Goal: Information Seeking & Learning: Check status

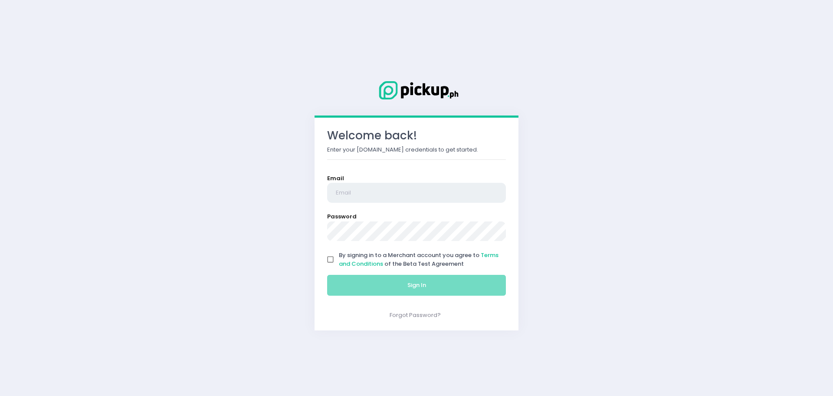
type input "[EMAIL_ADDRESS][DOMAIN_NAME]"
click at [329, 261] on input "By signing in to a Merchant account you agree to Terms and Conditions of the Be…" at bounding box center [331, 259] width 16 height 16
checkbox input "true"
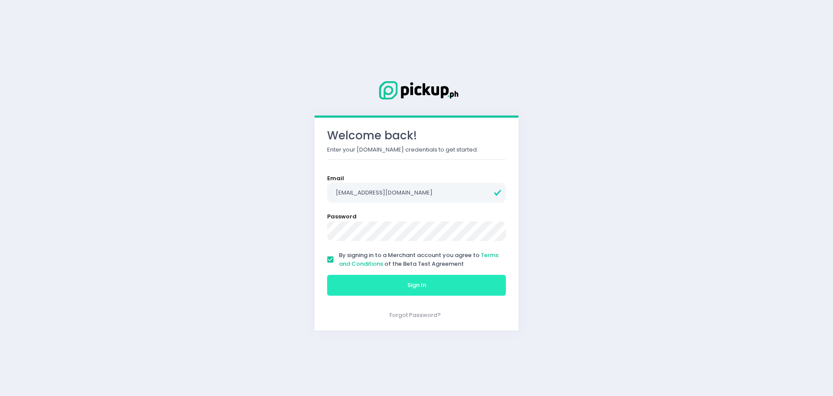
click at [361, 282] on button "Sign In" at bounding box center [416, 285] width 179 height 21
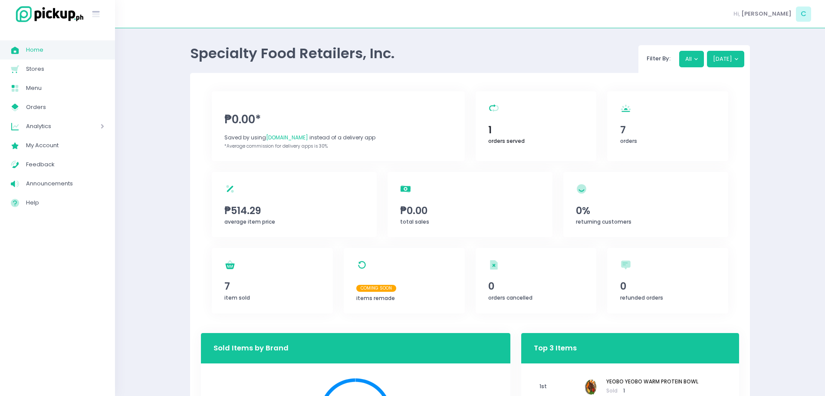
click at [527, 111] on div "orders served Created with Sketch. 1 orders served" at bounding box center [536, 126] width 121 height 70
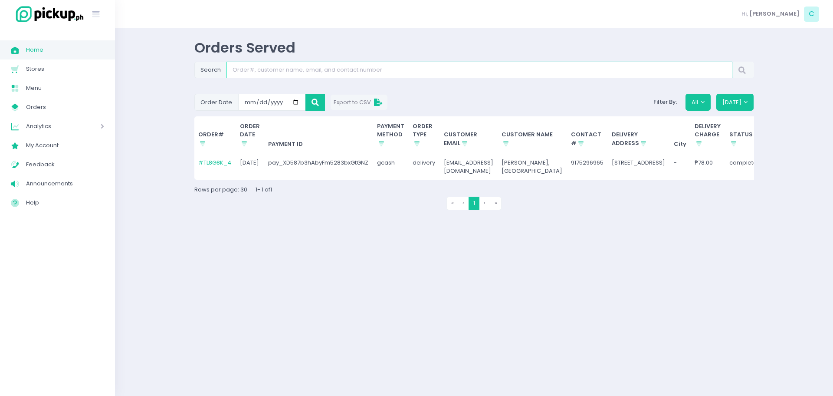
click at [300, 66] on input "Search" at bounding box center [480, 70] width 506 height 16
click at [741, 101] on button "[DATE]" at bounding box center [736, 102] width 38 height 16
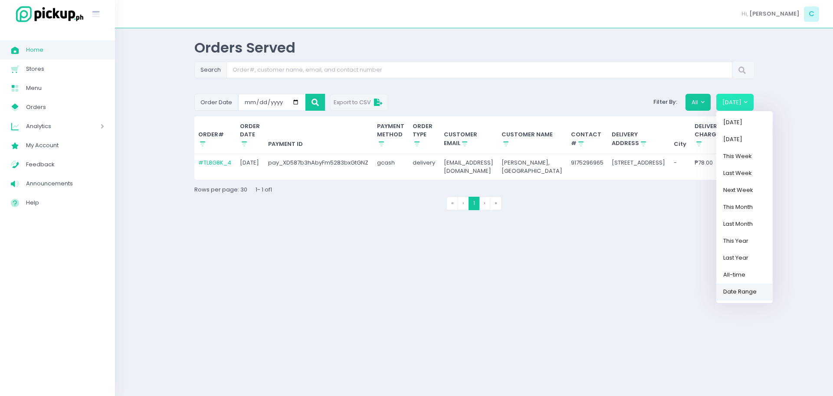
click at [738, 292] on link "Date Range" at bounding box center [745, 291] width 56 height 17
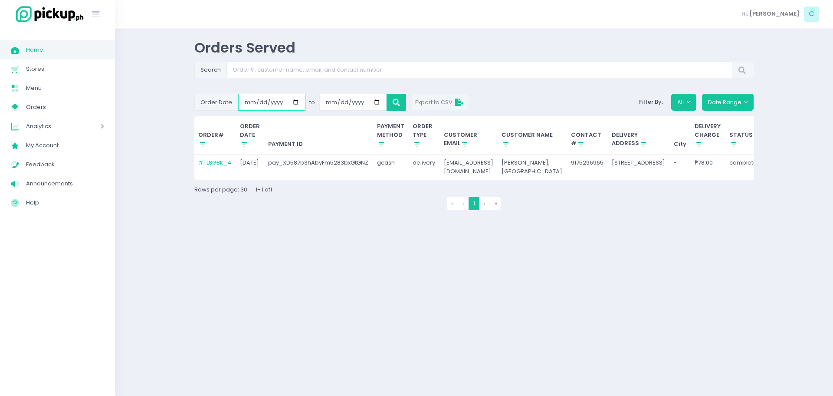
click at [293, 99] on input "[DATE]" at bounding box center [271, 102] width 67 height 16
type input "2025-09-30"
click at [376, 102] on input "2025-10-09" at bounding box center [352, 102] width 67 height 16
type input "2025-10-01"
click at [395, 97] on button at bounding box center [397, 102] width 20 height 16
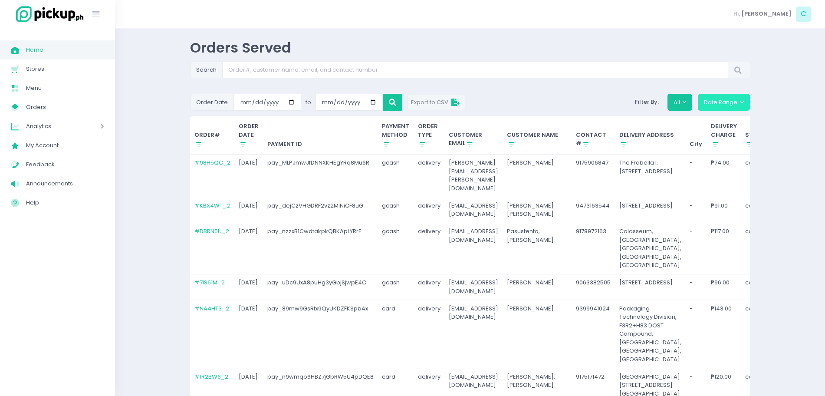
click at [721, 102] on button "Date Range" at bounding box center [724, 102] width 52 height 16
click at [689, 102] on button "All" at bounding box center [680, 102] width 25 height 16
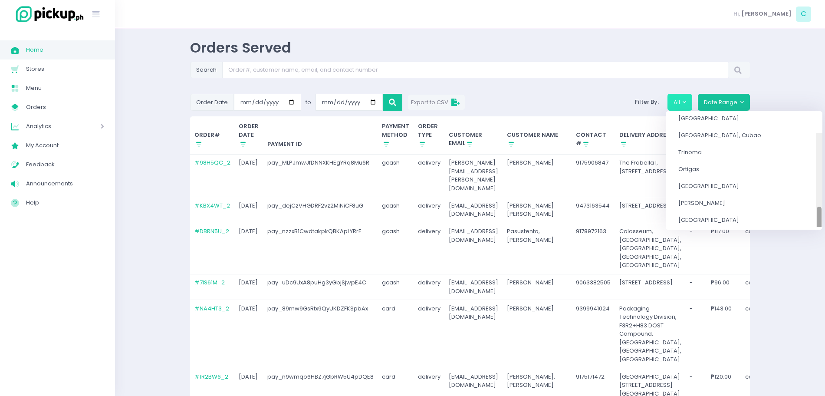
scroll to position [210, 0]
drag, startPoint x: 790, startPoint y: 146, endPoint x: 780, endPoint y: 226, distance: 80.5
click at [780, 226] on div "All SaladStop! (Chino Roces) Cloud Kitchen Grand Central Solenad 3 Nuvali Ayala…" at bounding box center [744, 170] width 157 height 113
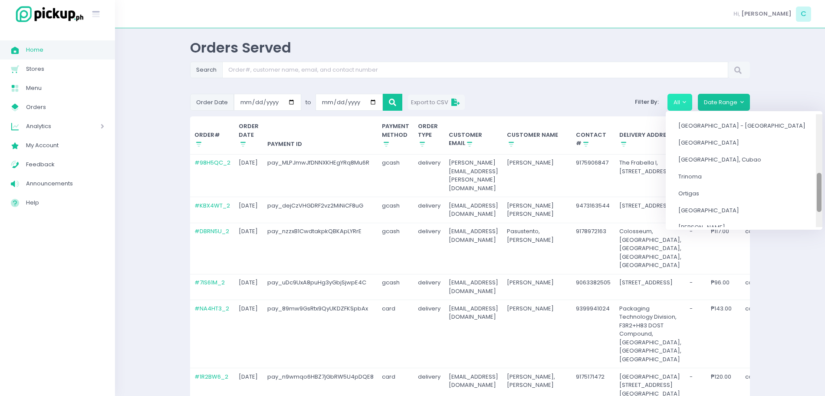
drag, startPoint x: 790, startPoint y: 211, endPoint x: 795, endPoint y: 195, distance: 16.8
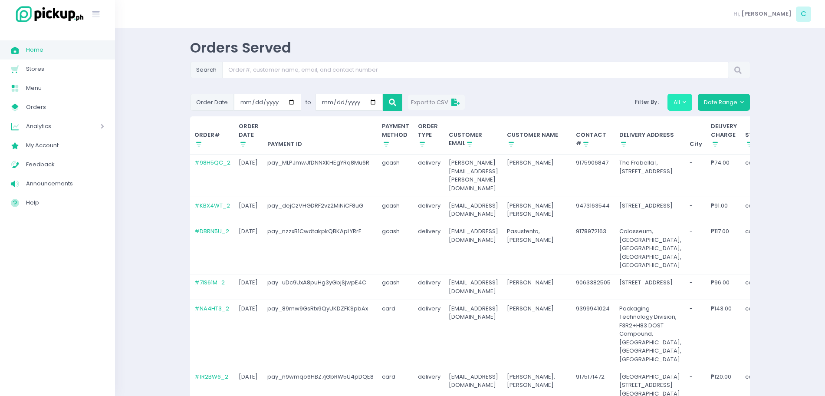
click at [685, 104] on button "All" at bounding box center [680, 102] width 25 height 16
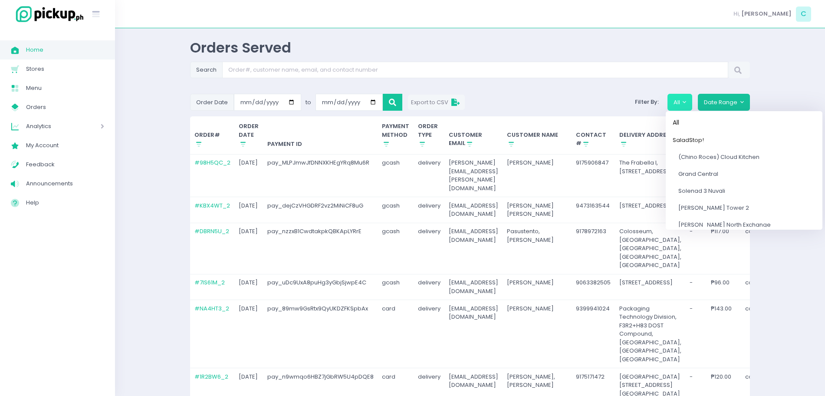
click at [710, 305] on span "Central Square" at bounding box center [708, 309] width 61 height 8
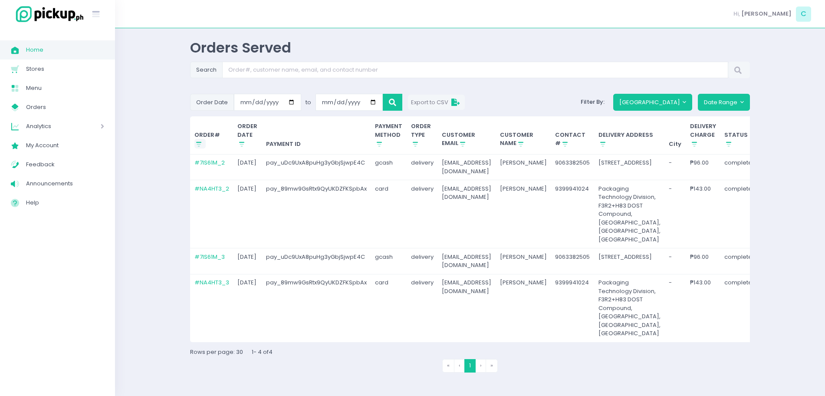
click at [204, 142] on button "Stockholm-icons / Shopping / Sort1 Created with Sketch." at bounding box center [200, 144] width 12 height 10
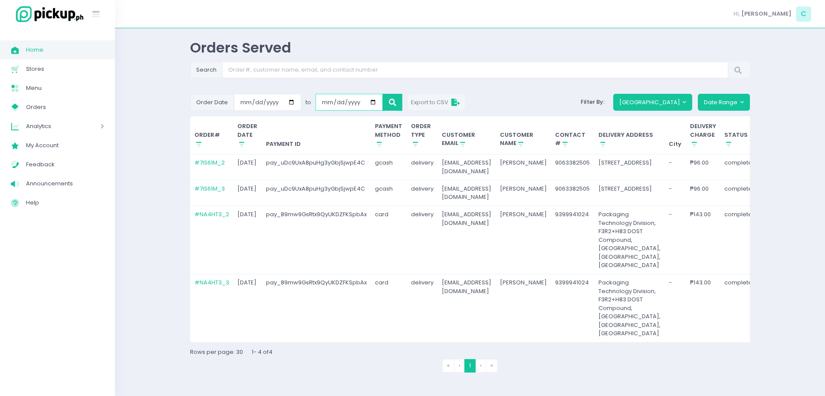
click at [372, 106] on input "2025-10-01" at bounding box center [349, 102] width 67 height 16
click at [373, 103] on input "2025-10-01" at bounding box center [349, 102] width 67 height 16
type input "2025-09-30"
click at [292, 104] on input "2025-09-30" at bounding box center [267, 102] width 67 height 16
type input "[DATE]"
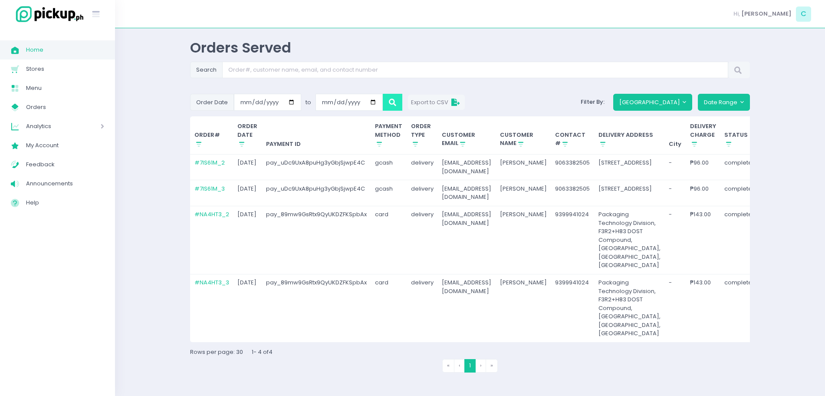
click at [391, 102] on icon at bounding box center [392, 102] width 7 height 0
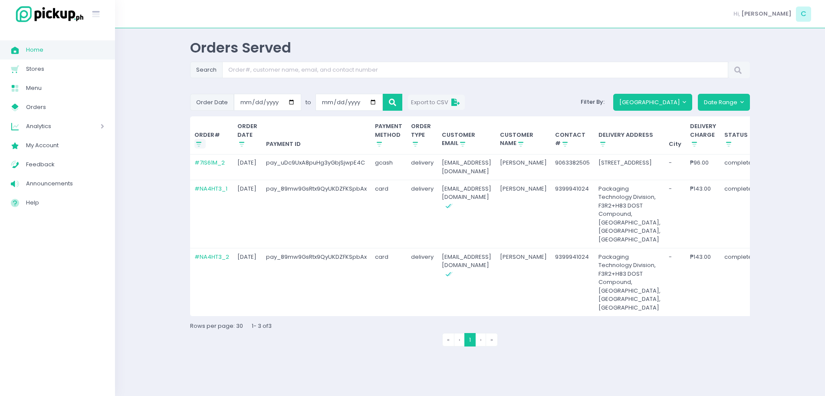
click at [200, 145] on icon "Stockholm-icons / Shopping / Sort1 Created with Sketch." at bounding box center [199, 144] width 8 height 8
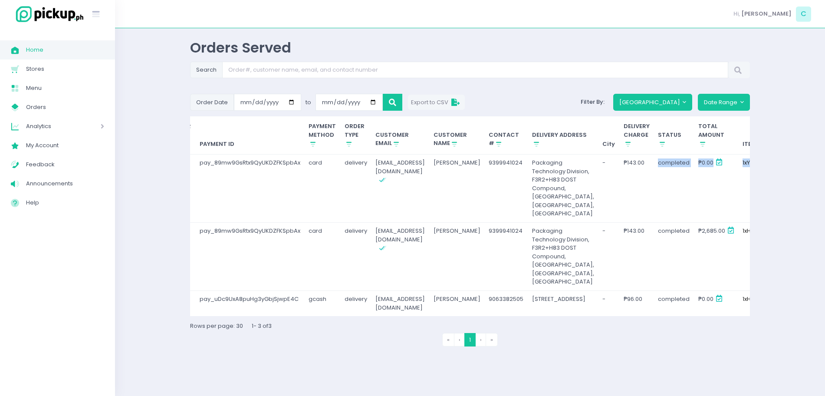
scroll to position [0, 132]
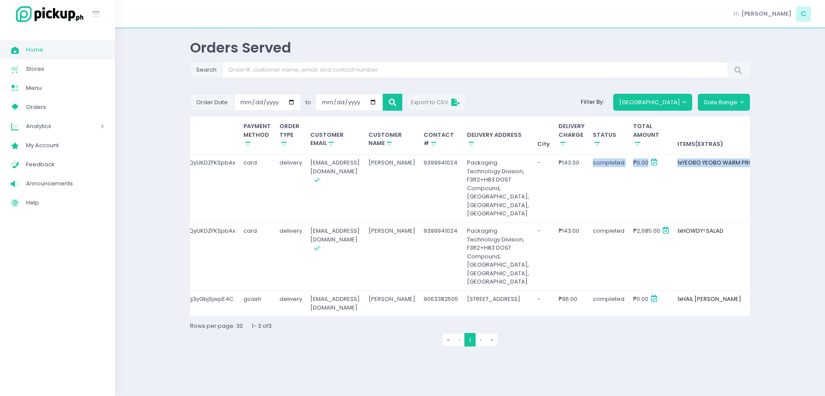
drag, startPoint x: 695, startPoint y: 211, endPoint x: 763, endPoint y: 215, distance: 67.8
click at [763, 215] on div "Orders Served Search Order Date 2025-09-29 to 2025-09-30 Export to CSV Filter B…" at bounding box center [470, 212] width 710 height 346
click at [606, 205] on td "completed" at bounding box center [609, 188] width 40 height 68
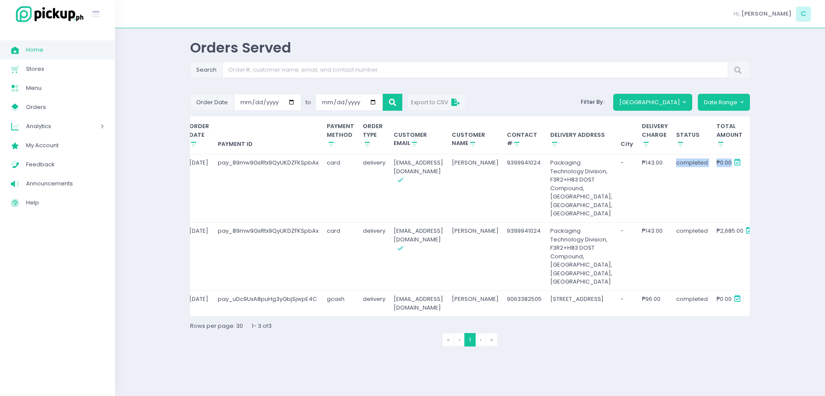
drag, startPoint x: 332, startPoint y: 202, endPoint x: 191, endPoint y: 214, distance: 141.5
click at [191, 214] on tr "# NA4HT3_2 2025-09-30 pay_89mw9GsRtx9QyUKDZFKSpbAx card delivery apu.popoy@gmai…" at bounding box center [518, 188] width 753 height 68
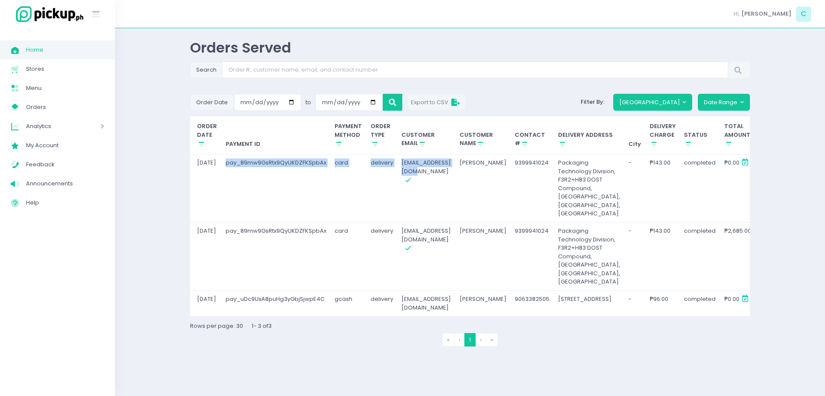
click at [233, 205] on td "pay_89mw9GsRtx9QyUKDZFKSpbAx" at bounding box center [275, 188] width 109 height 68
click at [260, 71] on input "Search" at bounding box center [475, 70] width 506 height 16
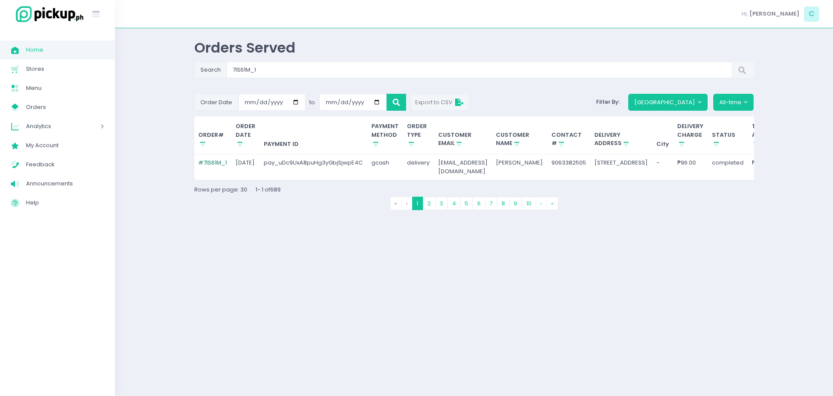
click at [214, 162] on link "# 7IS61M_1" at bounding box center [212, 162] width 29 height 8
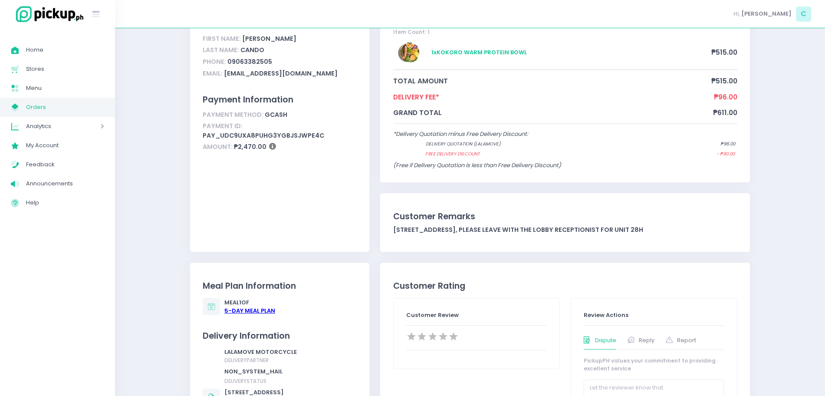
scroll to position [148, 0]
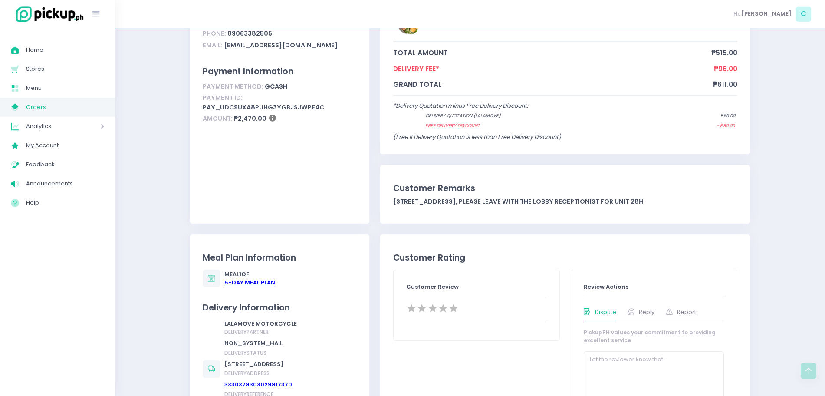
click at [240, 288] on div "Meal Plan Information Meal 1 of 5 -Day Meal Plan Delivery Information LALAMOVE …" at bounding box center [279, 372] width 179 height 277
click at [242, 286] on div "5 -Day Meal Plan" at bounding box center [249, 282] width 51 height 9
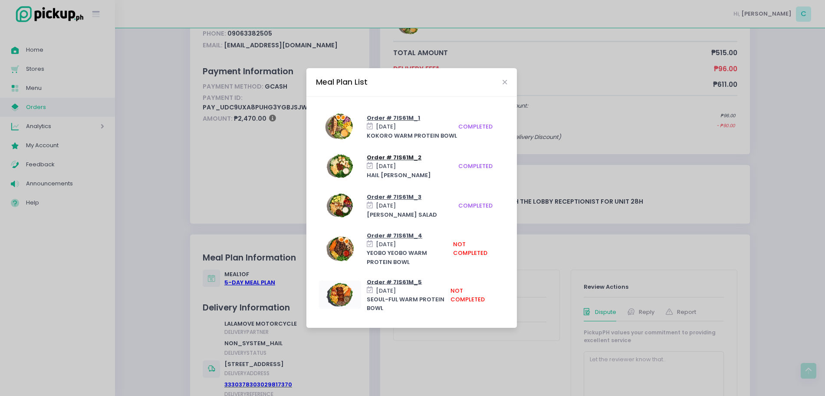
click at [400, 159] on span "Order # 7IS61M_2" at bounding box center [394, 157] width 55 height 8
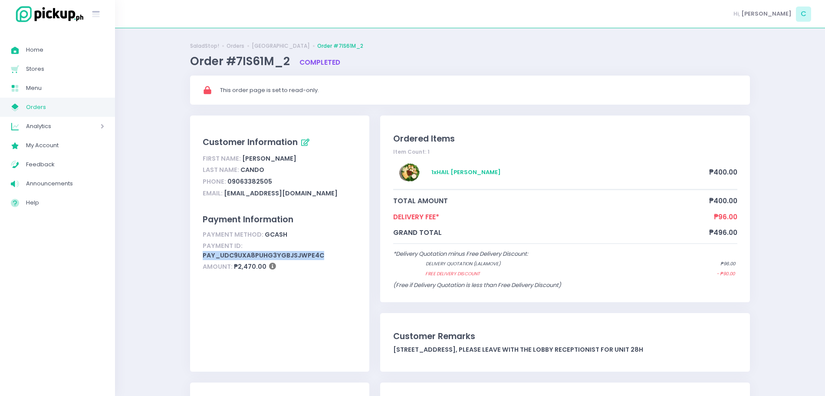
drag, startPoint x: 198, startPoint y: 255, endPoint x: 356, endPoint y: 258, distance: 158.0
click at [356, 258] on div "Customer Information First Name: [PERSON_NAME] Last Name: Cando Phone: 09063382…" at bounding box center [279, 243] width 179 height 256
copy div "pay_uDc9UxA8puHg3yGbjSjwpE4C"
click at [67, 52] on span "Home" at bounding box center [65, 49] width 78 height 11
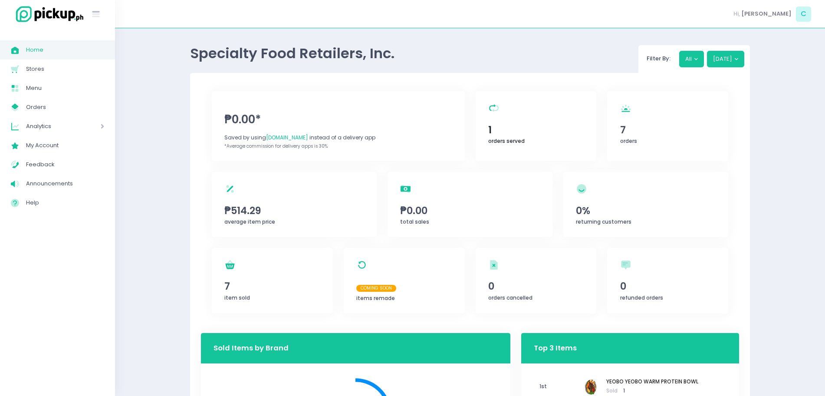
click at [543, 107] on div "orders served Created with Sketch. 1 orders served" at bounding box center [536, 126] width 121 height 70
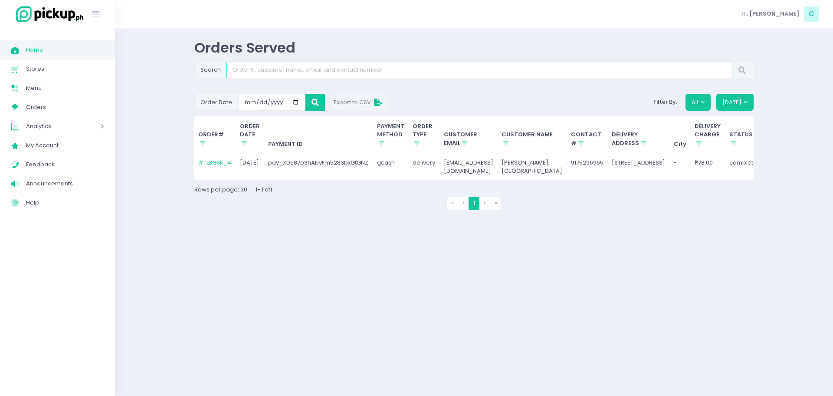
click at [348, 69] on input "Search" at bounding box center [480, 70] width 506 height 16
paste input "NA4HT3_1"
type input "NA4HT3_1"
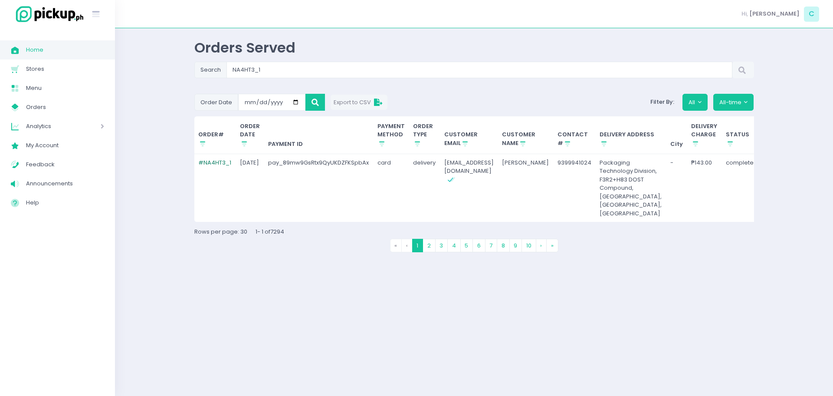
click at [227, 166] on link "# NA4HT3_1" at bounding box center [214, 162] width 33 height 8
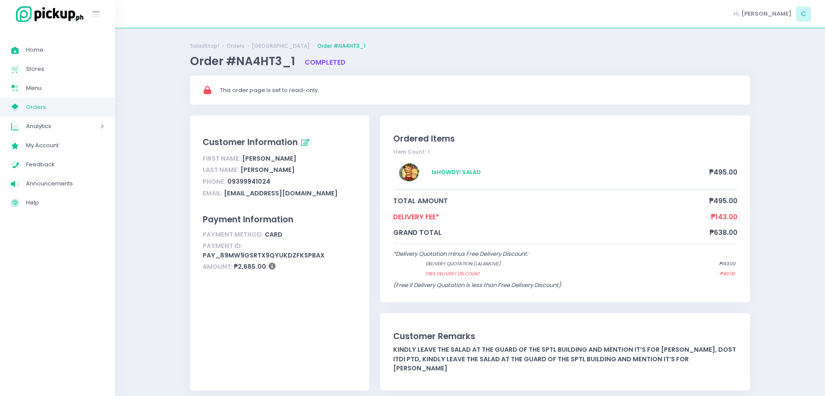
scroll to position [137, 0]
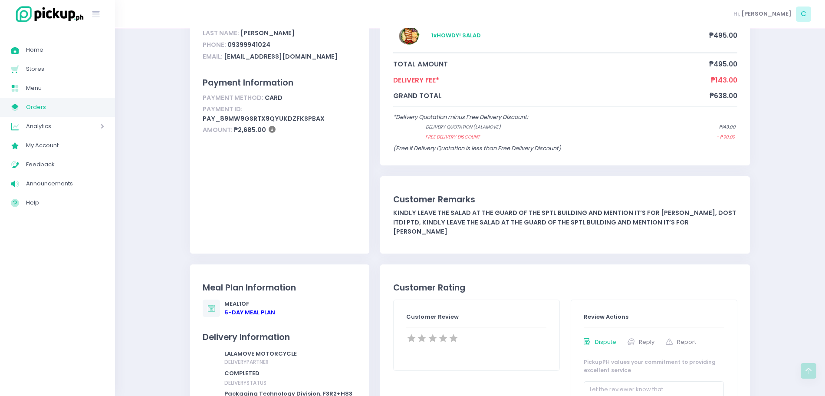
click at [238, 308] on div "5 -Day Meal Plan" at bounding box center [249, 312] width 51 height 9
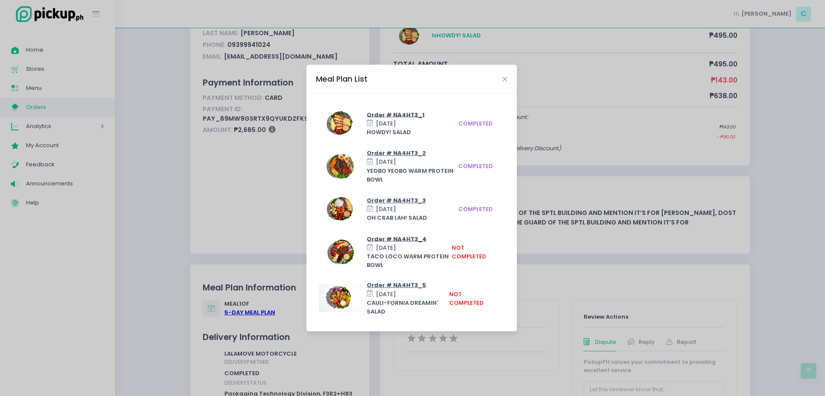
click at [269, 138] on div "Meal Plan List Order # NA4HT3_1 Mon, Sep 29, 2025 HOWDY! SALAD completed Order …" at bounding box center [412, 198] width 825 height 396
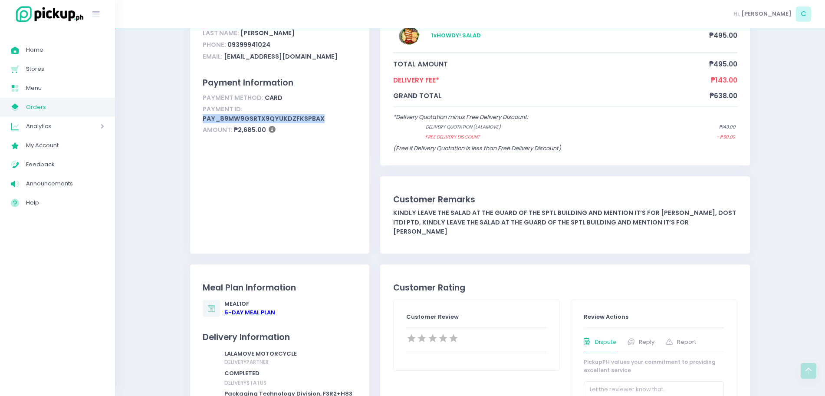
drag, startPoint x: 202, startPoint y: 121, endPoint x: 343, endPoint y: 122, distance: 141.5
click at [343, 122] on div "Customer Information First Name: Elyson Last Name: Encarnacion Phone: 093999410…" at bounding box center [279, 116] width 179 height 274
copy div "pay_89mw9GsRtx9QyUKDZFKSpbAx"
click at [37, 43] on link "Home Created with Sketch. Home" at bounding box center [57, 49] width 115 height 19
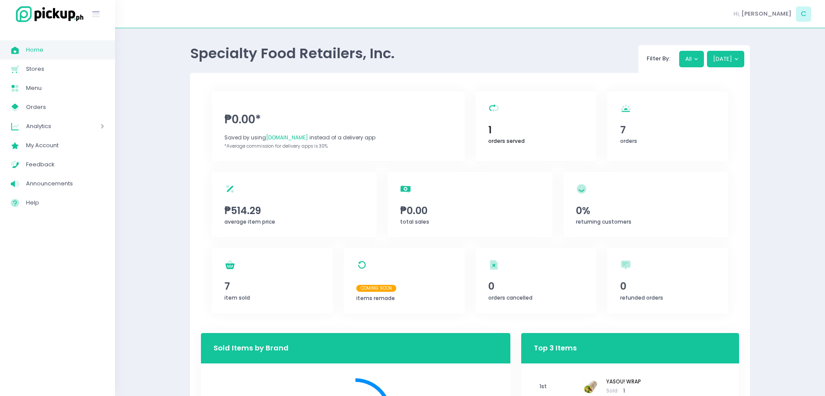
click at [504, 119] on div "orders served Created with Sketch. 1 orders served" at bounding box center [536, 126] width 121 height 70
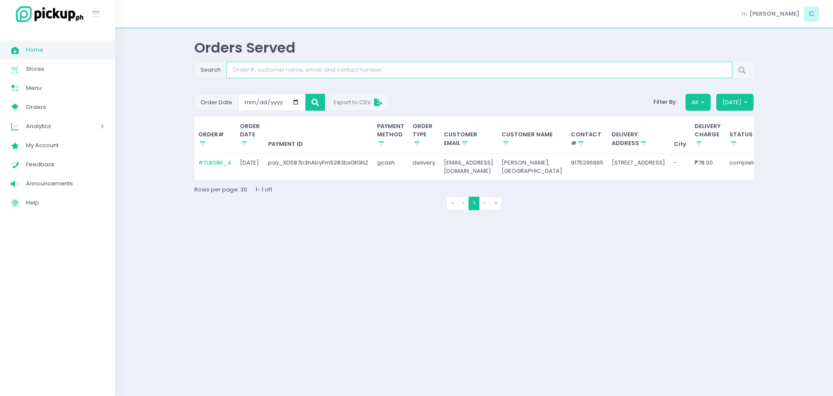
click at [360, 77] on input "Search" at bounding box center [480, 70] width 506 height 16
paste input "TL8G8K_1"
type input "TL8G8K_1"
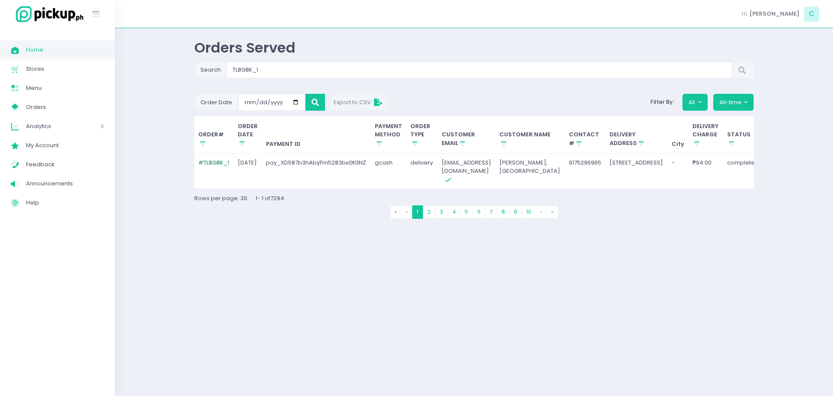
click at [209, 163] on link "# TL8G8K_1" at bounding box center [213, 162] width 31 height 8
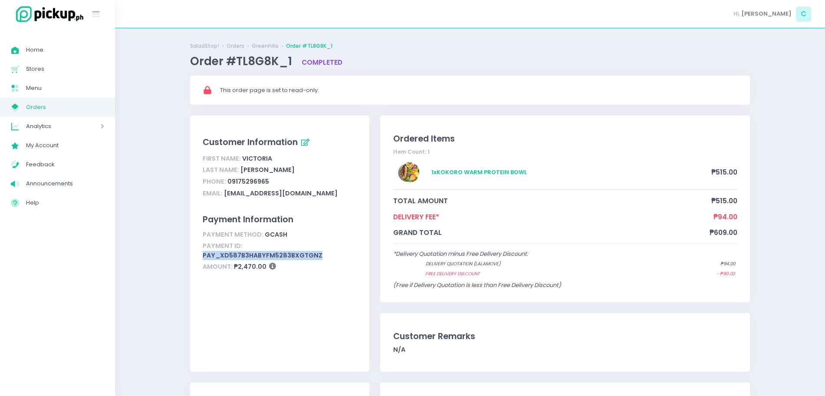
drag, startPoint x: 203, startPoint y: 257, endPoint x: 337, endPoint y: 253, distance: 133.8
click at [337, 253] on div "Payment ID: pay_XD587b3hAbyFm5283bxGtGNZ" at bounding box center [280, 250] width 154 height 21
copy div "pay_XD587b3hAbyFm5283bxGtGNZ"
click at [70, 51] on span "Home" at bounding box center [65, 49] width 78 height 11
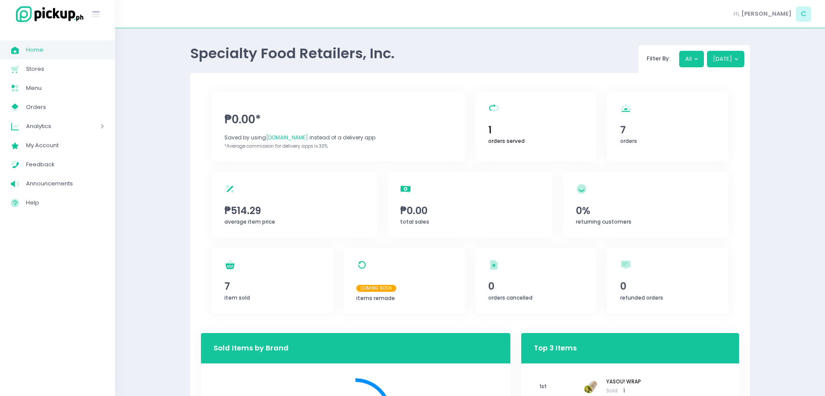
click at [553, 128] on span "1" at bounding box center [535, 129] width 95 height 15
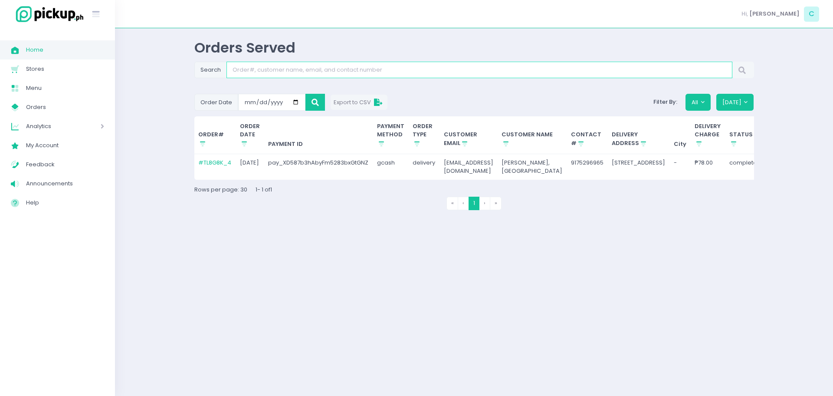
click at [415, 75] on input "Search" at bounding box center [480, 70] width 506 height 16
paste input "Q7IYBP_1"
type input "Q7IYBP_1"
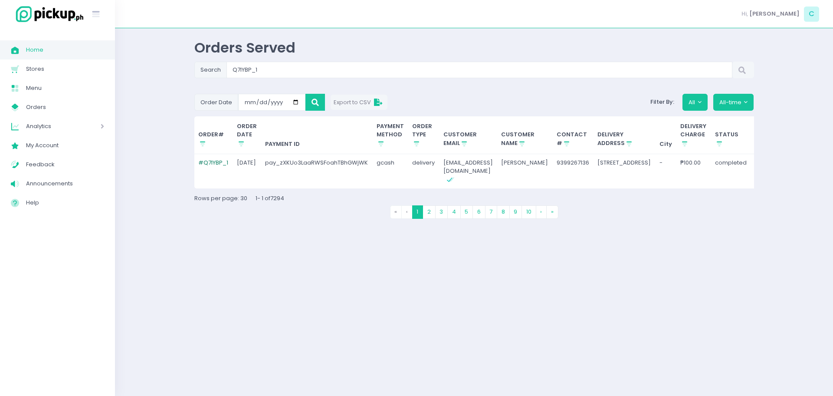
click at [209, 161] on link "# Q7IYBP_1" at bounding box center [213, 162] width 30 height 8
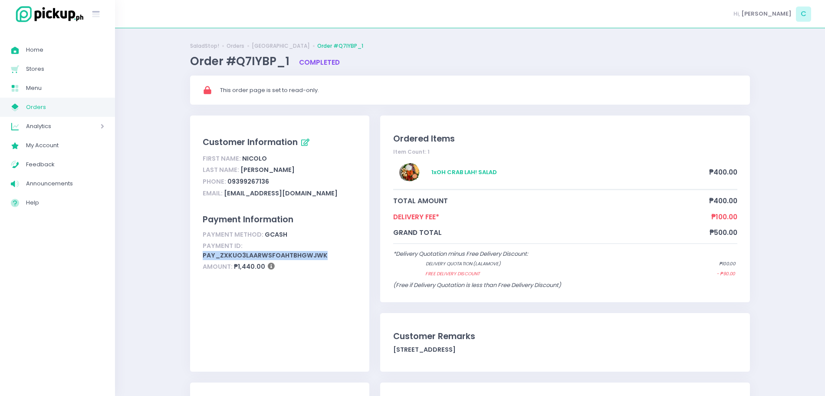
drag, startPoint x: 203, startPoint y: 254, endPoint x: 350, endPoint y: 253, distance: 146.7
click at [350, 253] on div "Payment ID: pay_zXKUo3LaaRWSFoahTBhGWjWK" at bounding box center [280, 250] width 154 height 21
copy div "pay_zXKUo3LaaRWSFoahTBhGWjWK"
click at [54, 49] on span "Home" at bounding box center [65, 49] width 78 height 11
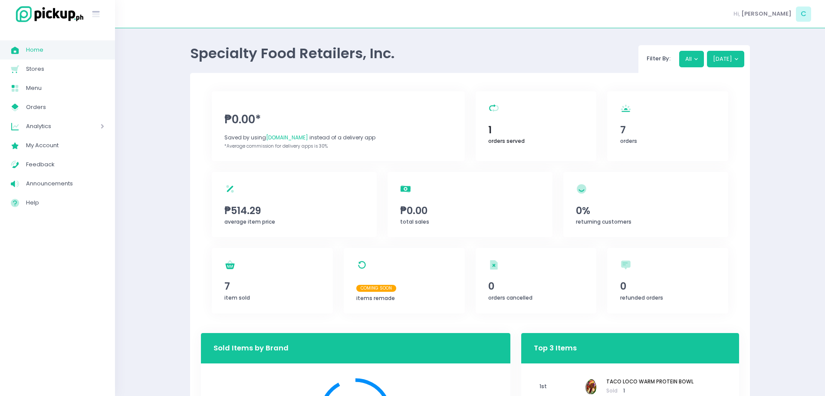
click at [536, 132] on span "1" at bounding box center [535, 129] width 95 height 15
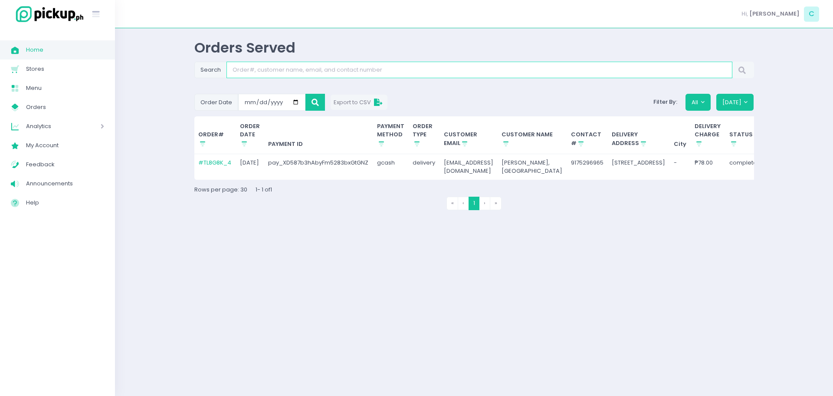
click at [407, 65] on input "Search" at bounding box center [480, 70] width 506 height 16
paste input "KBX4WT_1"
type input "KBX4WT_1"
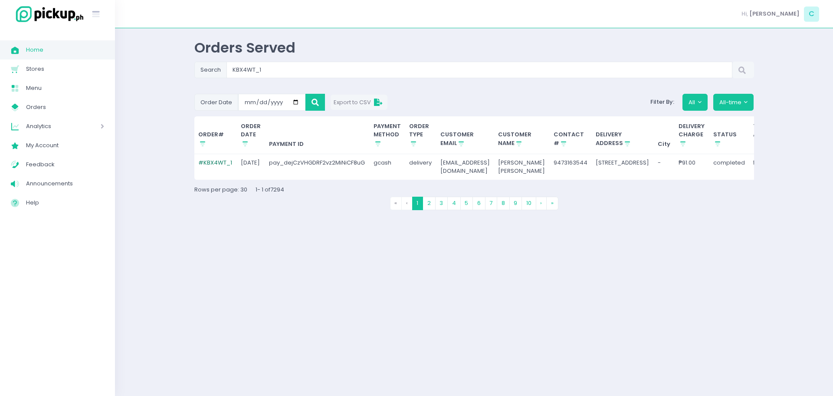
click at [214, 166] on link "# KBX4WT_1" at bounding box center [215, 162] width 34 height 8
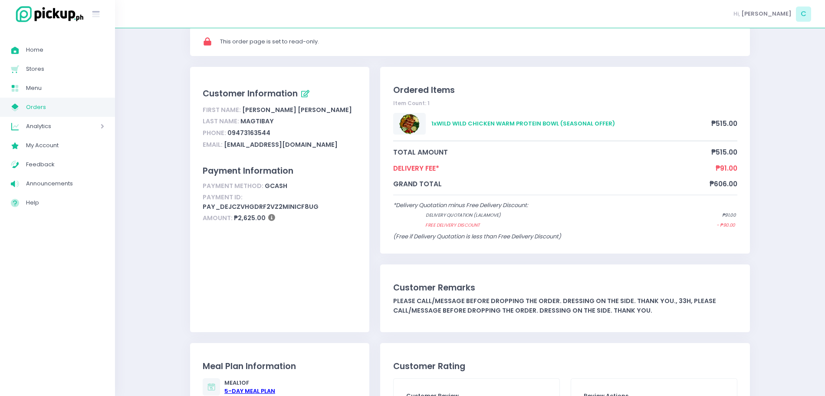
scroll to position [27, 0]
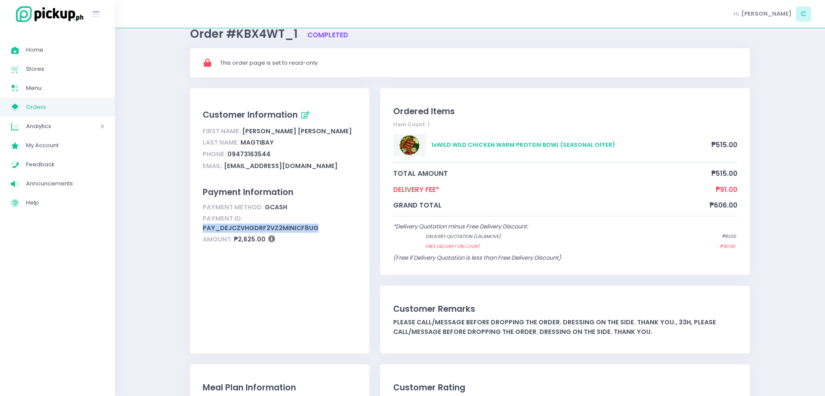
drag, startPoint x: 241, startPoint y: 216, endPoint x: 362, endPoint y: 222, distance: 121.2
click at [362, 222] on div "Customer Information First Name: Kimberly Micah Last Name: Magtibay Phone: 0947…" at bounding box center [279, 220] width 179 height 265
copy div "pay_dejCzVHGDRF2vz2MiNiCF8uG"
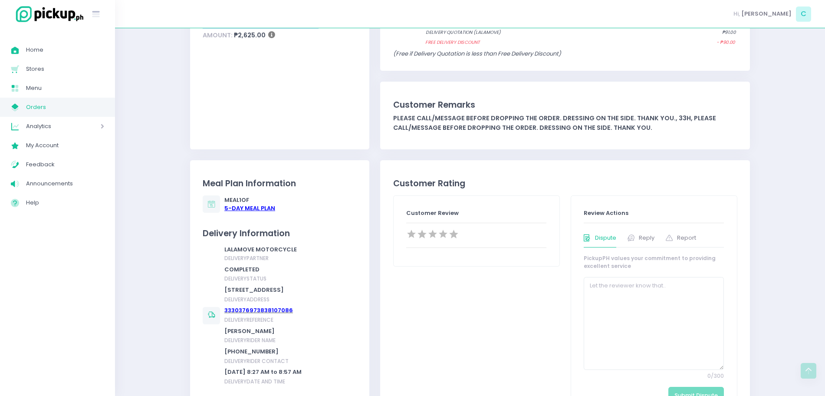
scroll to position [184, 0]
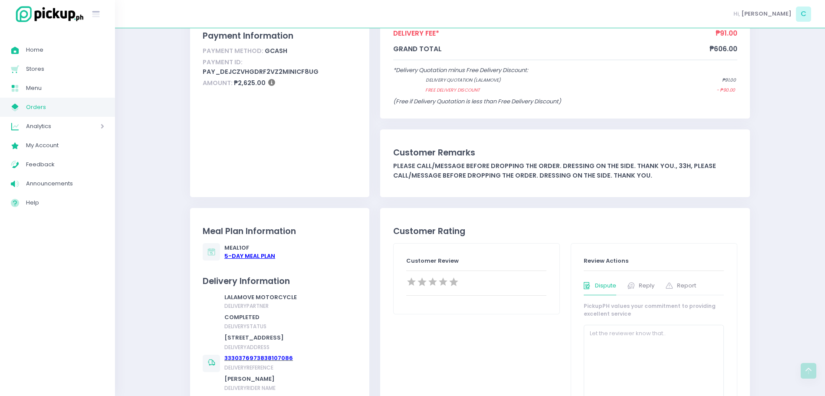
click at [241, 257] on div "5 -Day Meal Plan" at bounding box center [249, 256] width 51 height 9
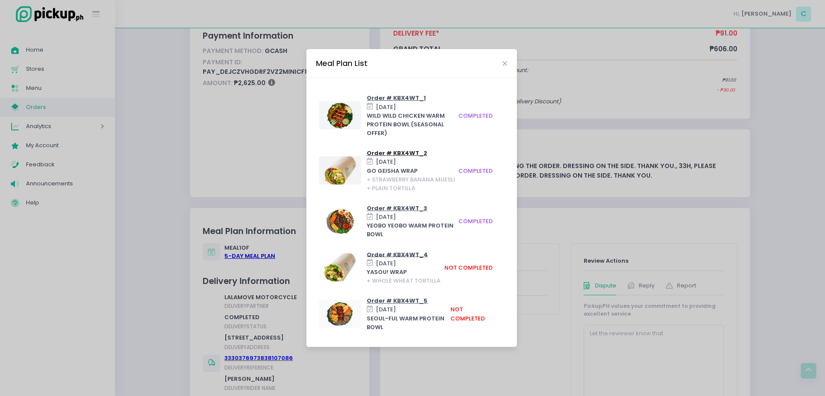
click at [394, 150] on span "Order # KBX4WT_2" at bounding box center [397, 153] width 60 height 8
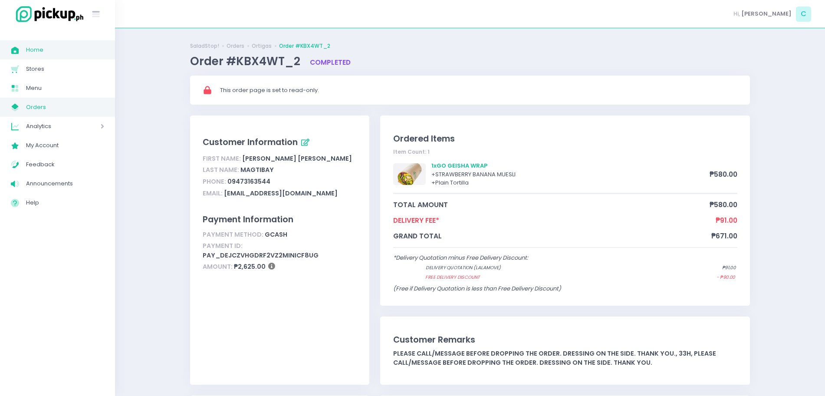
click at [58, 46] on span "Home" at bounding box center [65, 49] width 78 height 11
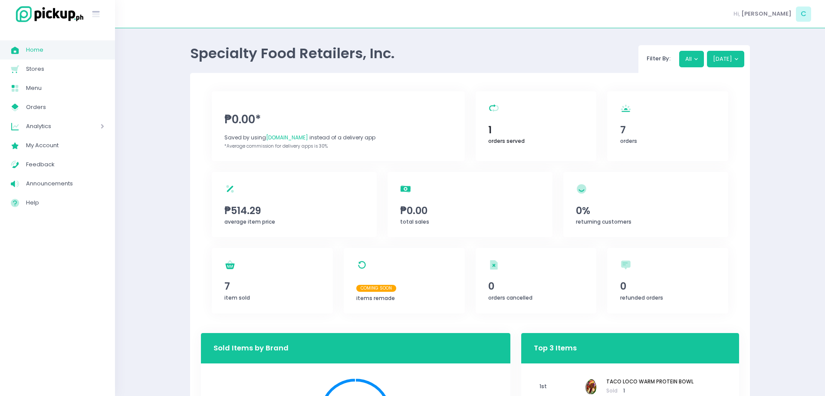
click at [506, 119] on div "orders served Created with Sketch. 1 orders served" at bounding box center [536, 126] width 121 height 70
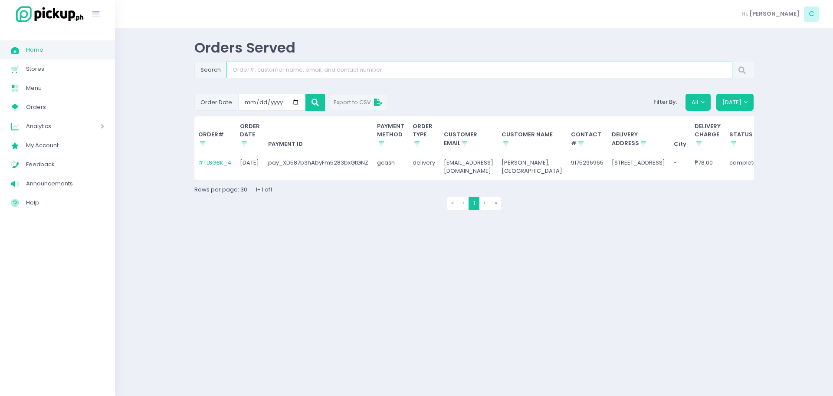
click at [285, 71] on input "Search" at bounding box center [480, 70] width 506 height 16
paste input "98H5QC_1"
type input "98H5QC_1"
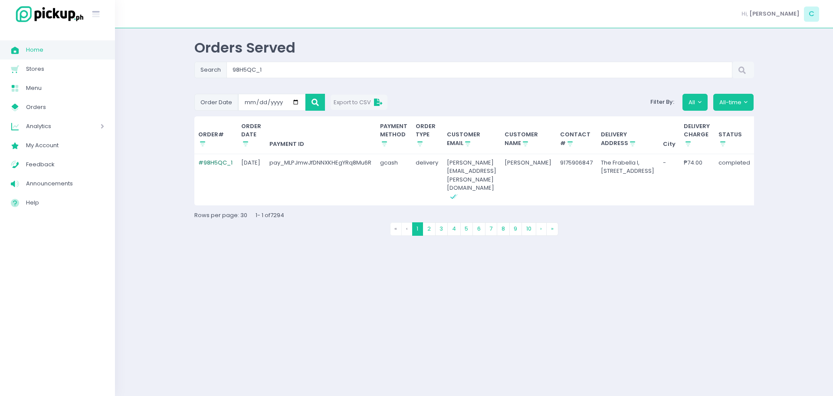
click at [223, 163] on link "# 98H5QC_1" at bounding box center [215, 162] width 34 height 8
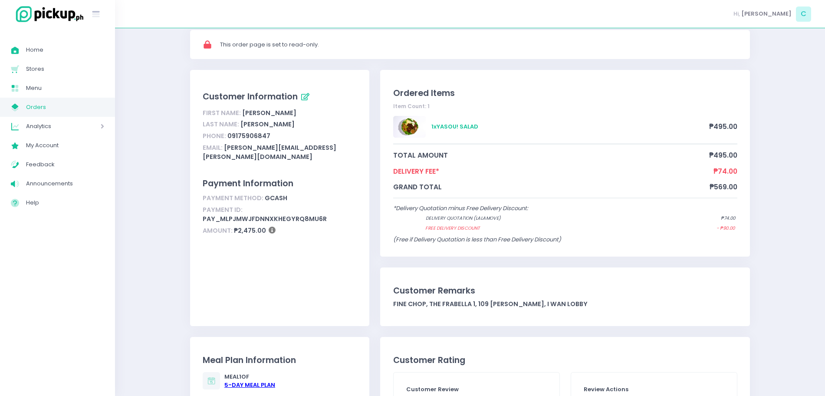
scroll to position [178, 0]
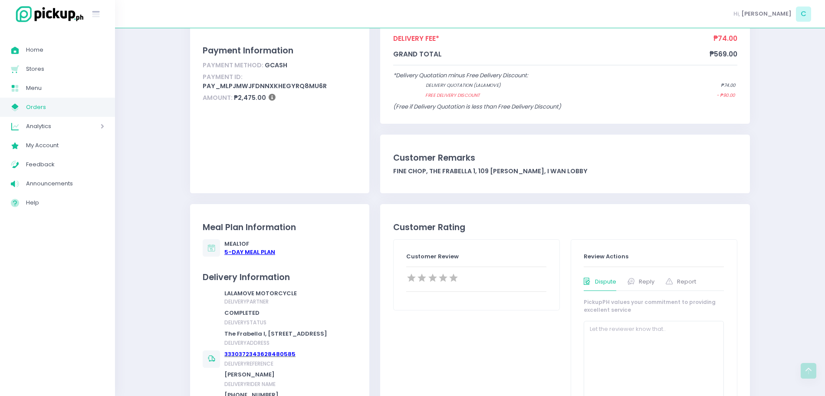
click at [252, 253] on div "5 -Day Meal Plan" at bounding box center [249, 252] width 51 height 9
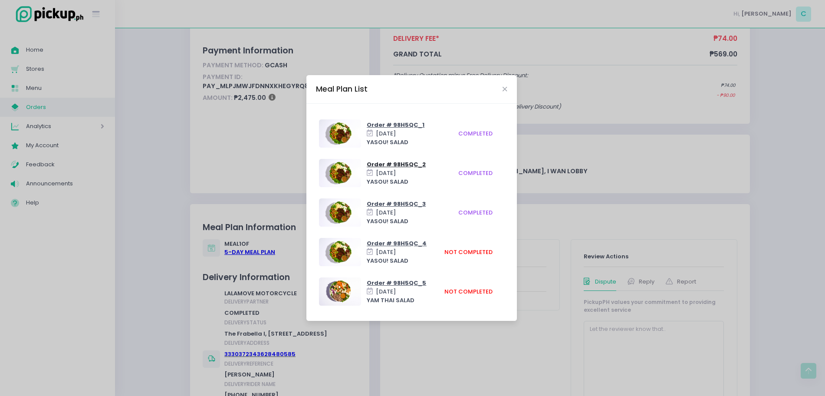
click at [406, 164] on span "Order # 98H5QC_2" at bounding box center [396, 164] width 59 height 8
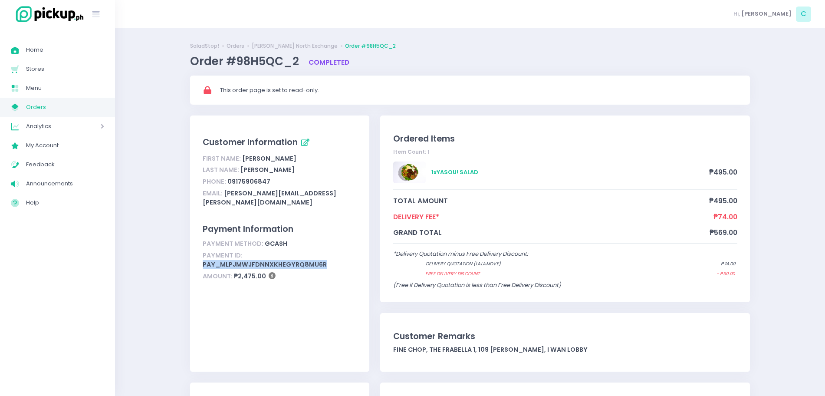
drag, startPoint x: 196, startPoint y: 252, endPoint x: 363, endPoint y: 254, distance: 166.7
click at [363, 254] on div "Customer Information First Name: juana Last Name: guevara Phone: 09175906847 Em…" at bounding box center [279, 243] width 179 height 256
copy div "pay_MLPJmwJfDNNXKHEgYRq8Mu6R"
click at [59, 53] on span "Home" at bounding box center [65, 49] width 78 height 11
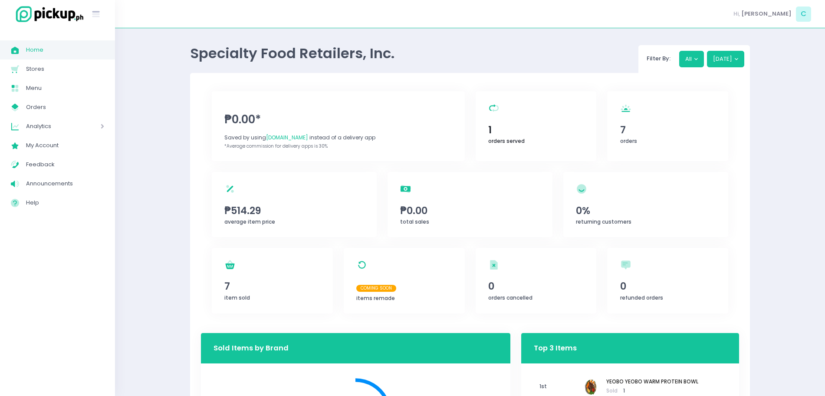
click at [551, 115] on div "orders served Created with Sketch. 1 orders served" at bounding box center [536, 126] width 121 height 70
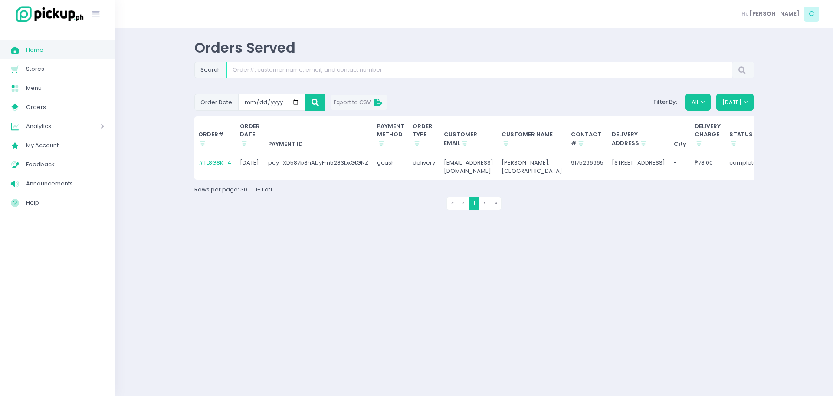
click at [278, 75] on input "Search" at bounding box center [480, 70] width 506 height 16
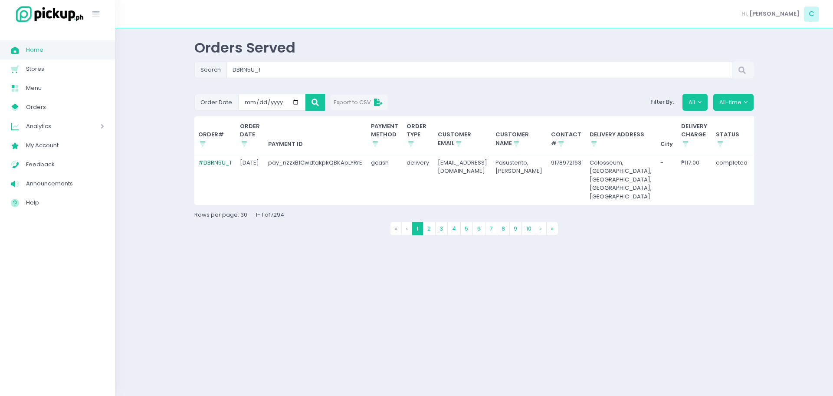
click at [217, 163] on link "# DBRN5U_1" at bounding box center [214, 162] width 33 height 8
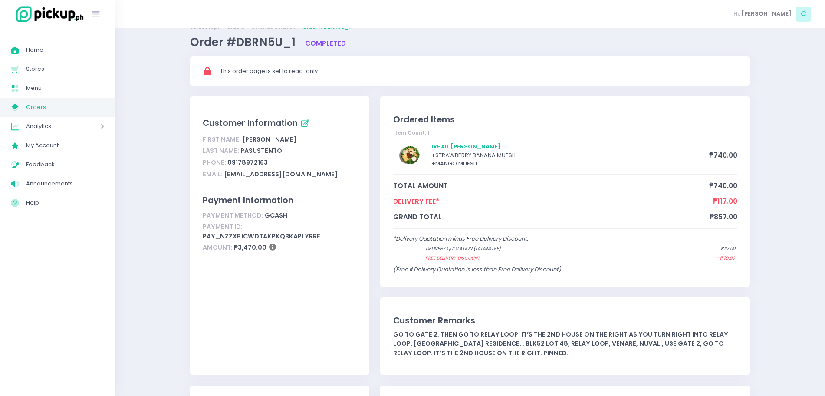
scroll to position [24, 0]
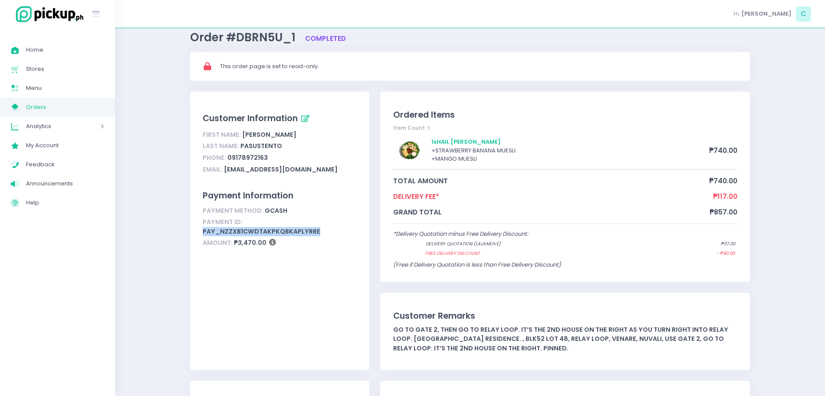
drag, startPoint x: 203, startPoint y: 233, endPoint x: 340, endPoint y: 232, distance: 136.7
click at [340, 232] on div "Payment ID: pay_nzzxB1CwdtakpkQBKApLYRrE" at bounding box center [280, 227] width 154 height 21
copy div "pay_nzzxB1CwdtakpkQBKApLYRrE"
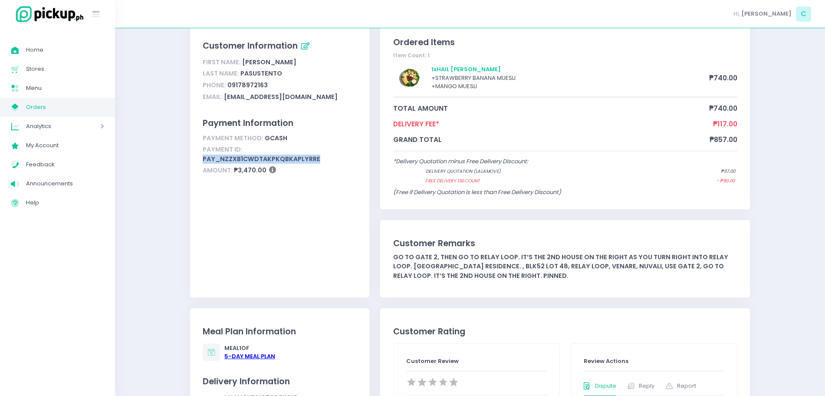
scroll to position [98, 0]
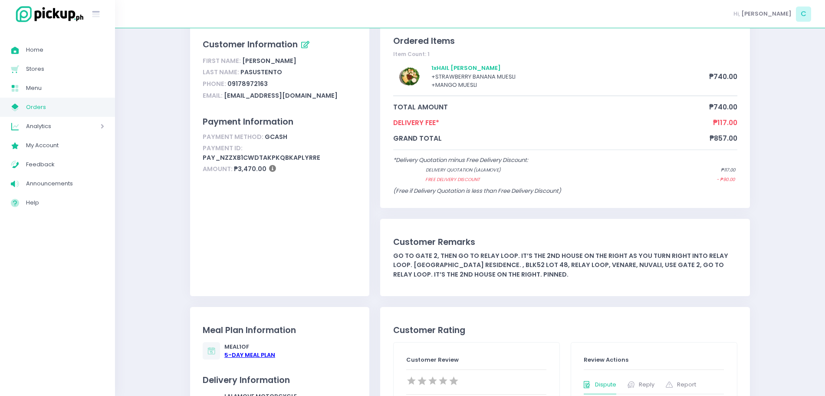
click at [244, 354] on div "5 -Day Meal Plan" at bounding box center [249, 355] width 51 height 9
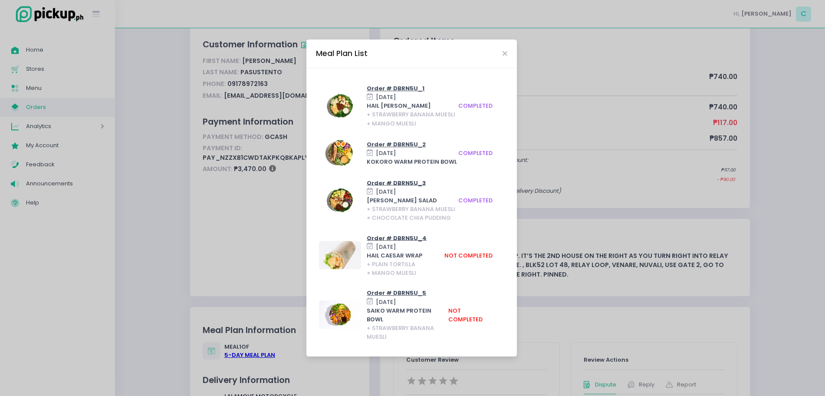
click at [57, 51] on div "Meal Plan List Order # DBRN5U_1 Mon, Sep 29, 2025 HAIL CAESAR SALAD + STRAWBERR…" at bounding box center [412, 198] width 825 height 396
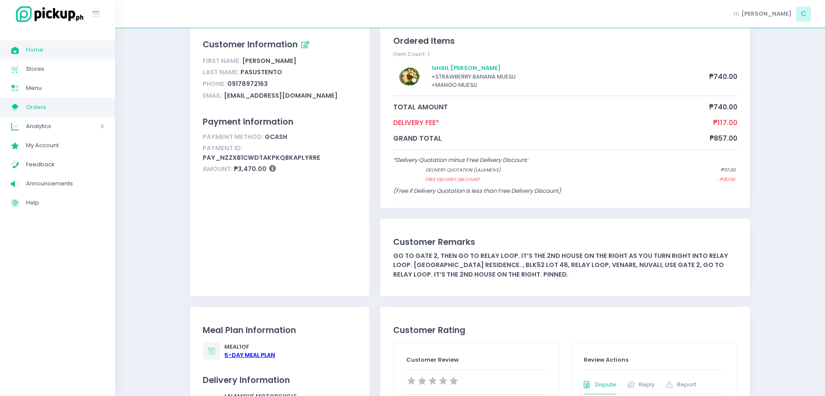
click at [57, 51] on span "Home" at bounding box center [65, 49] width 78 height 11
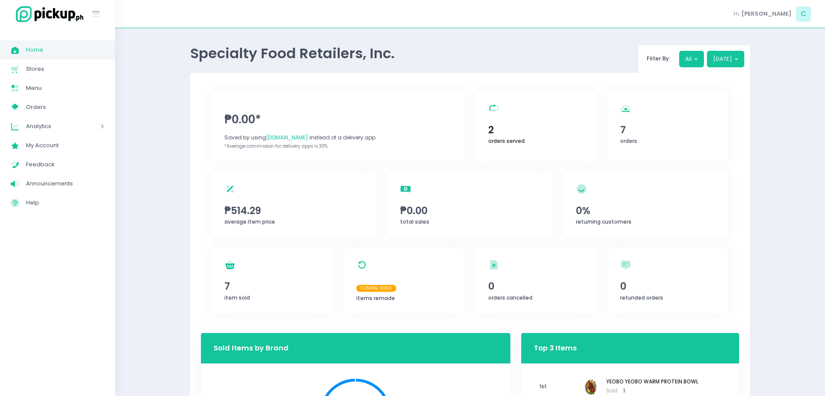
click at [513, 109] on div "orders served Created with Sketch. 2 orders served" at bounding box center [536, 126] width 121 height 70
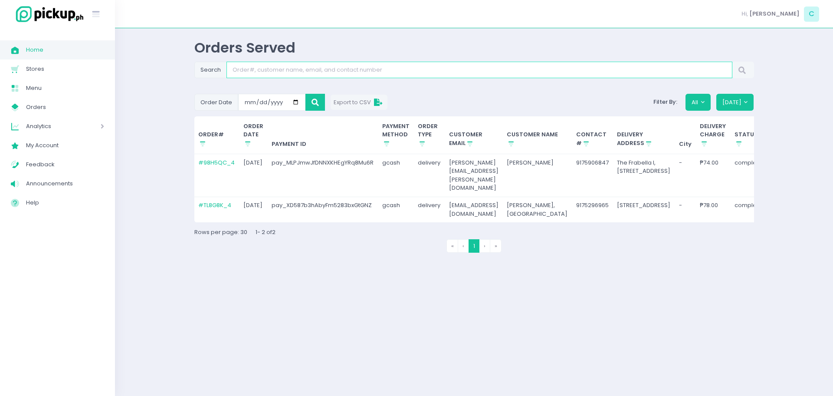
click at [244, 70] on input "Search" at bounding box center [480, 70] width 506 height 16
paste input "1R2BW6_1"
type input "1R2BW6_1"
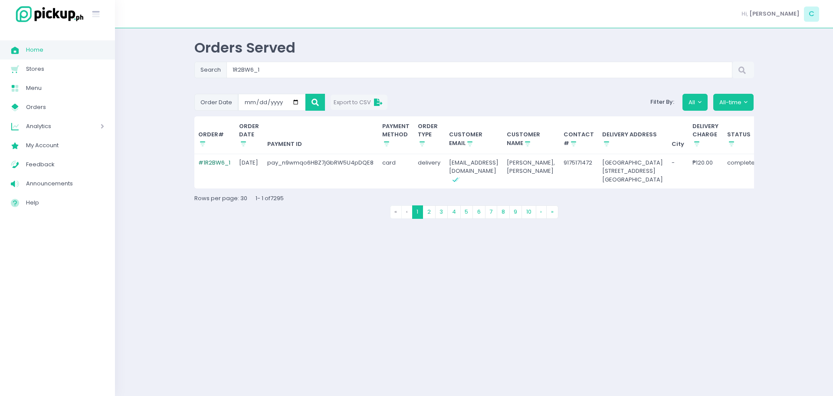
click at [222, 165] on link "# 1R2BW6_1" at bounding box center [214, 162] width 32 height 8
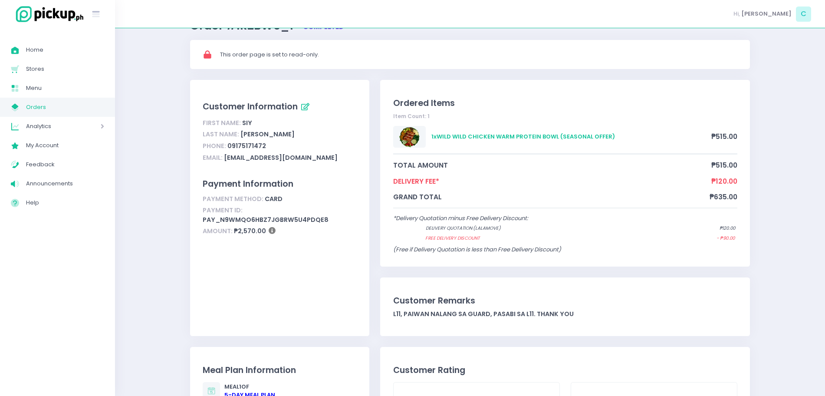
scroll to position [37, 0]
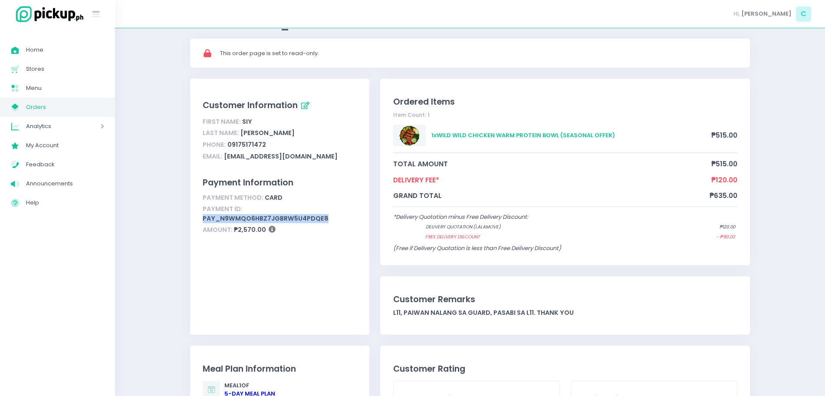
drag, startPoint x: 201, startPoint y: 215, endPoint x: 333, endPoint y: 220, distance: 132.0
click at [333, 220] on div "Customer Information First Name: Siy Last Name: Marvin Phone: 09175171472 Email…" at bounding box center [279, 207] width 179 height 256
copy div "pay_n9wmqo6HBZ7jGbRW5U4pDQE8"
click at [246, 392] on div "5 -Day Meal Plan" at bounding box center [249, 393] width 51 height 9
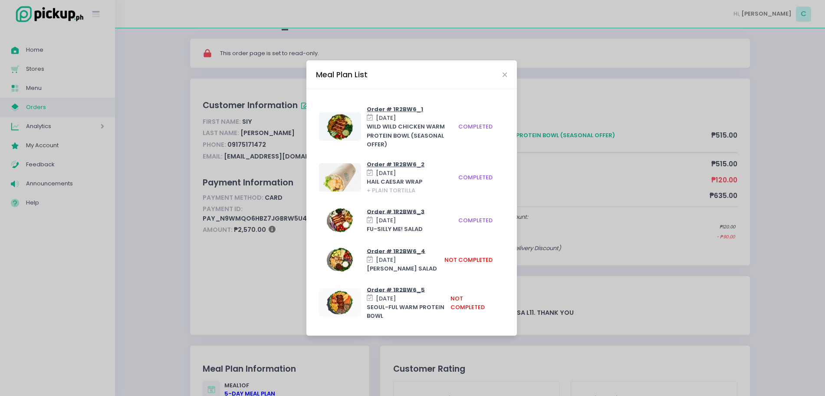
click at [59, 43] on div "Meal Plan List Order # 1R2BW6_1 Mon, Sep 29, 2025 WILD WILD CHICKEN WARM PROTEI…" at bounding box center [412, 198] width 825 height 396
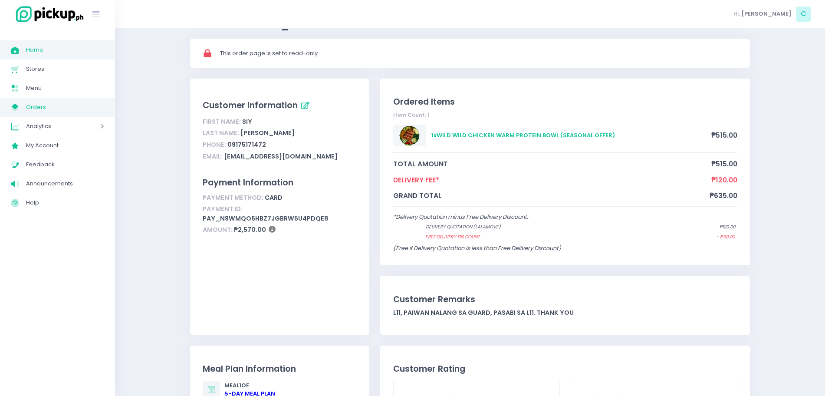
click at [85, 52] on span "Home" at bounding box center [65, 49] width 78 height 11
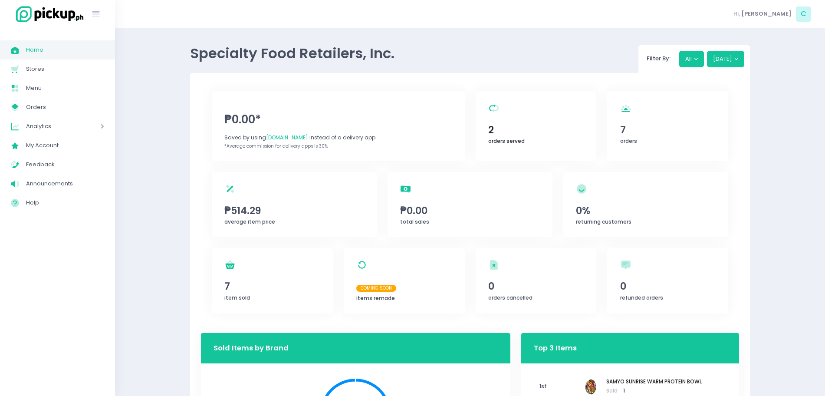
click at [524, 133] on span "2" at bounding box center [535, 129] width 95 height 15
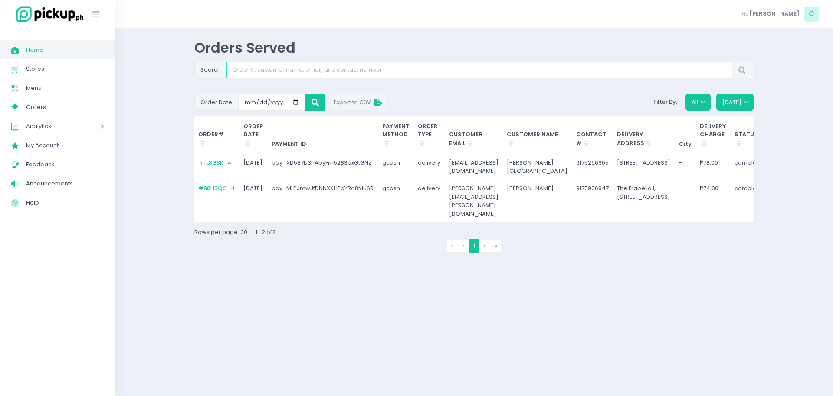
click at [357, 69] on input "Search" at bounding box center [480, 70] width 506 height 16
paste input "ILU7ZJ_1"
type input "ILU7ZJ_1"
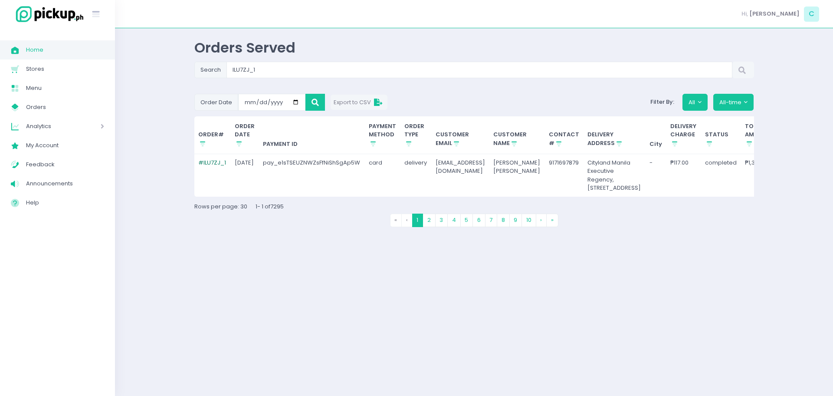
click at [205, 165] on link "# ILU7ZJ_1" at bounding box center [212, 162] width 28 height 8
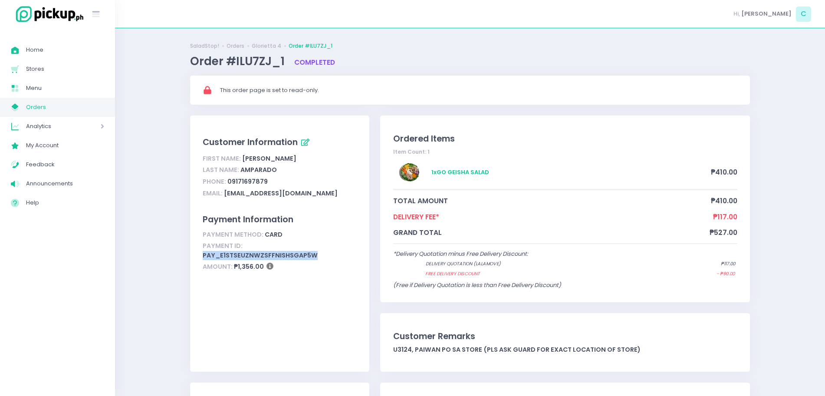
drag, startPoint x: 242, startPoint y: 245, endPoint x: 361, endPoint y: 248, distance: 119.0
click at [361, 248] on div "Customer Information First Name: Krystel Mae Last Name: Amparado Phone: 0917169…" at bounding box center [279, 243] width 179 height 256
copy div "pay_e1sTSEUZNWZsFfNiShSgAp5W"
